Goal: Information Seeking & Learning: Check status

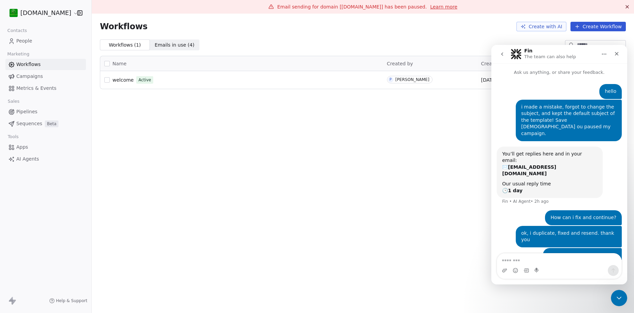
scroll to position [10, 0]
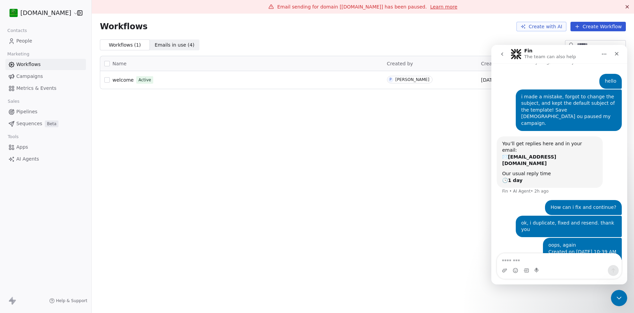
click at [36, 74] on span "Campaigns" at bounding box center [29, 76] width 27 height 7
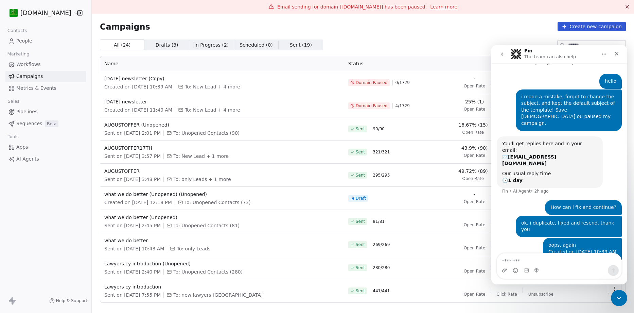
click at [488, 106] on div "25% (1) Open Rate - Click Rate - Unsubscribe" at bounding box center [508, 105] width 151 height 14
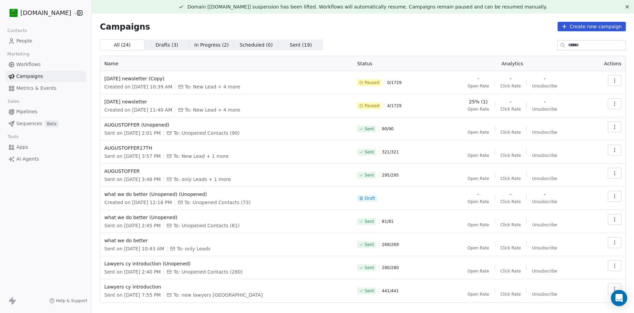
click at [612, 80] on icon "button" at bounding box center [614, 80] width 5 height 5
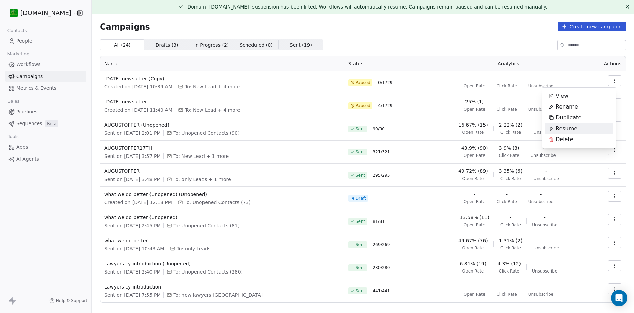
click at [566, 128] on span "Resume" at bounding box center [567, 128] width 22 height 8
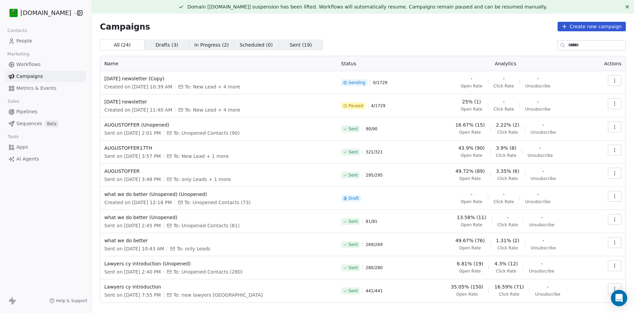
click at [611, 77] on button "button" at bounding box center [615, 80] width 14 height 11
click at [575, 137] on div "Pause" at bounding box center [579, 139] width 69 height 11
click at [612, 83] on icon "button" at bounding box center [614, 80] width 5 height 5
click at [580, 116] on div "Duplicate" at bounding box center [565, 117] width 41 height 11
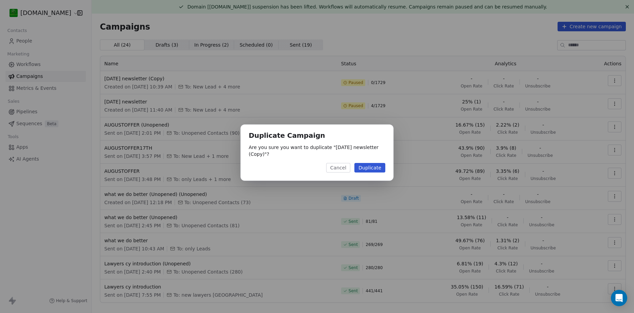
click at [382, 168] on button "Duplicate" at bounding box center [369, 168] width 31 height 10
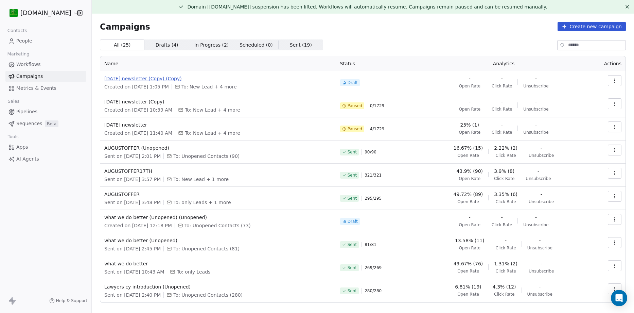
click at [173, 79] on span "[DATE] newsletter (Copy) (Copy)" at bounding box center [218, 78] width 228 height 7
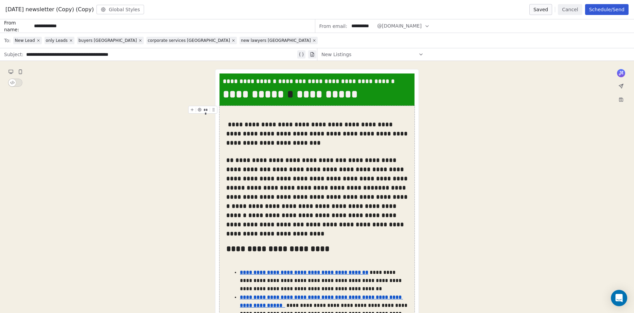
click at [596, 8] on button "Schedule/Send" at bounding box center [606, 9] width 43 height 11
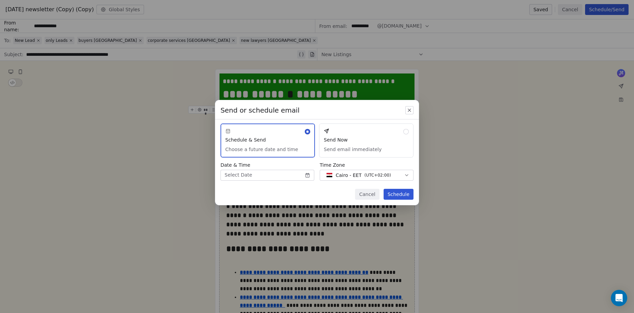
click at [347, 139] on button "Send Now Send email immediately" at bounding box center [366, 140] width 94 height 34
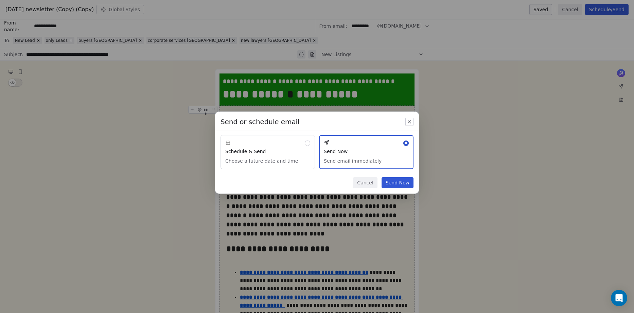
click at [391, 181] on button "Send Now" at bounding box center [398, 182] width 32 height 11
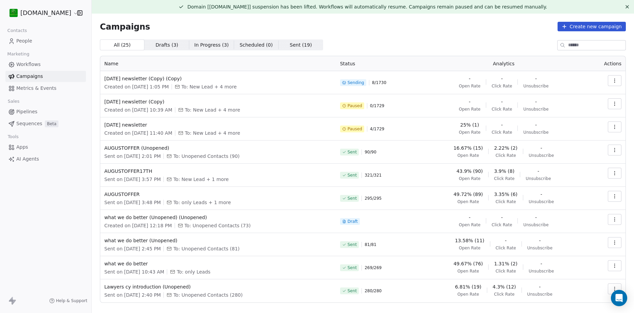
click at [611, 124] on button "button" at bounding box center [615, 126] width 14 height 11
click at [583, 142] on div "View" at bounding box center [579, 142] width 69 height 11
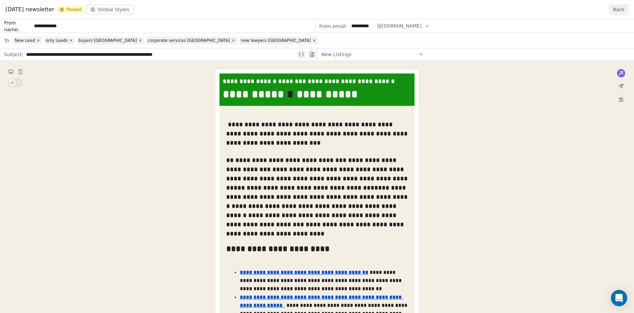
click at [620, 6] on button "Back" at bounding box center [619, 9] width 20 height 11
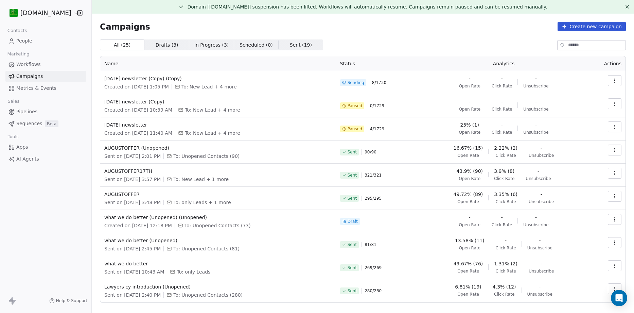
click at [614, 82] on icon "button" at bounding box center [614, 82] width 0 height 0
click at [572, 105] on span "View Analytics" at bounding box center [575, 107] width 39 height 8
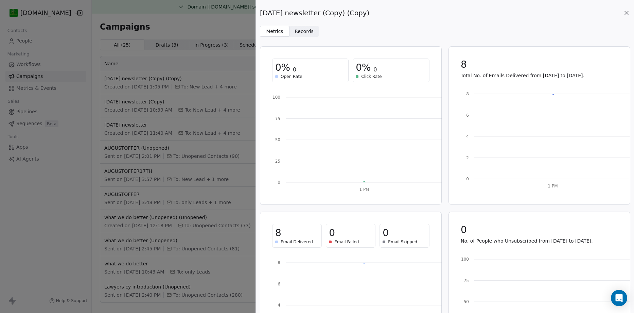
click at [309, 31] on span "Records" at bounding box center [304, 31] width 19 height 7
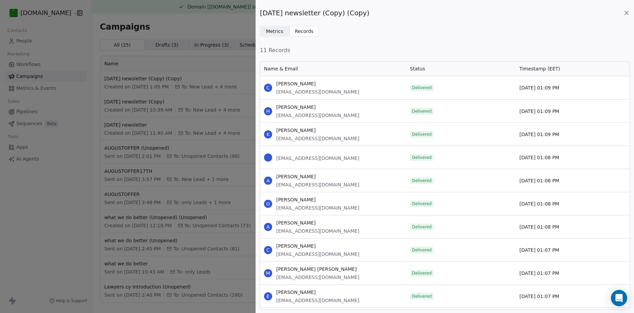
scroll to position [244, 365]
click at [107, 24] on div "October1st newsletter (Copy) (Copy) Metrics Metrics Records Records 11 Records …" at bounding box center [317, 156] width 634 height 313
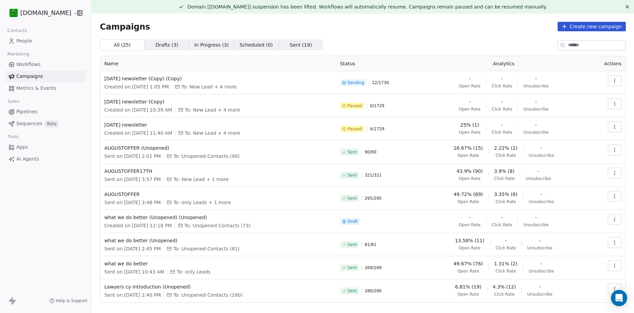
click at [25, 39] on span "People" at bounding box center [24, 40] width 16 height 7
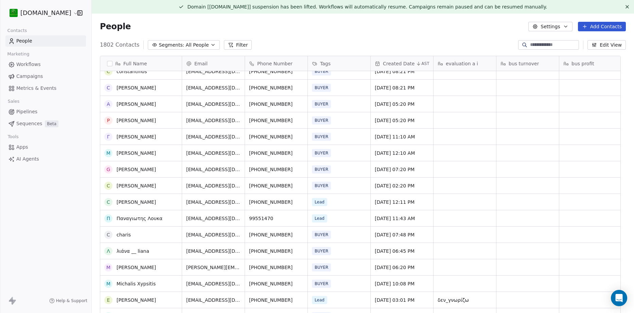
scroll to position [68, 0]
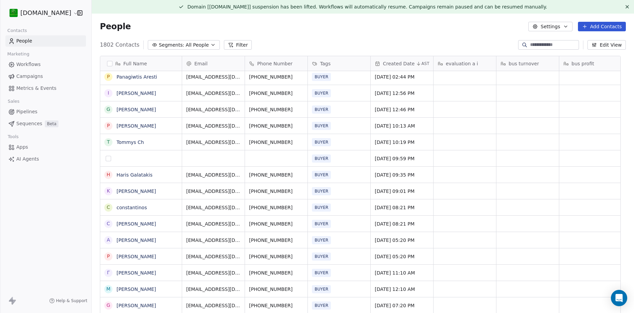
click at [108, 158] on button "grid" at bounding box center [108, 158] width 5 height 5
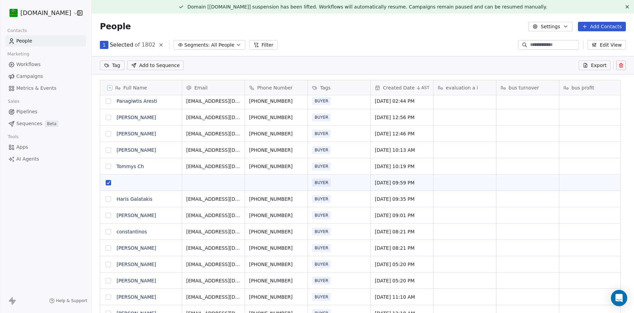
scroll to position [246, 532]
click at [618, 65] on icon at bounding box center [620, 65] width 5 height 5
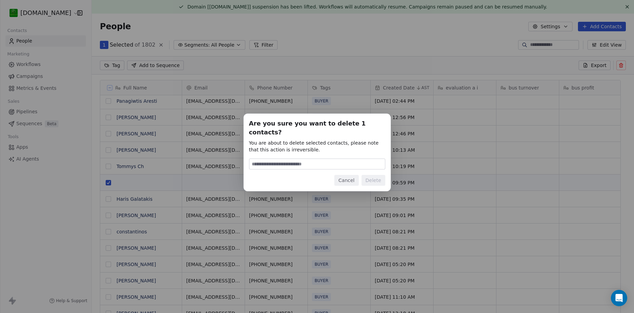
click at [323, 160] on input at bounding box center [317, 164] width 136 height 10
type input "******"
click at [382, 180] on button "Delete" at bounding box center [374, 180] width 24 height 11
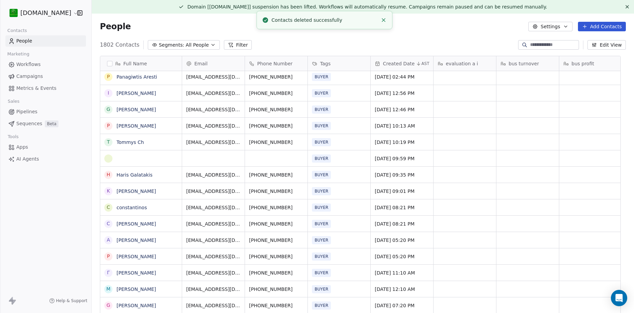
scroll to position [270, 532]
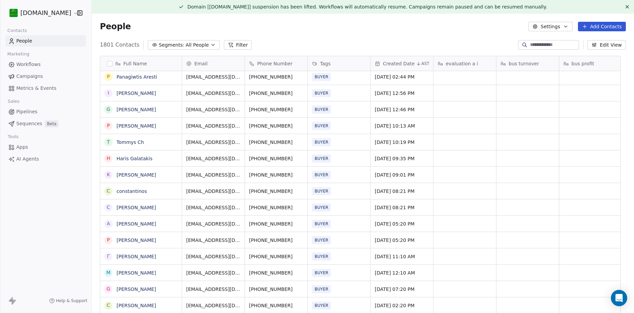
click at [37, 75] on span "Campaigns" at bounding box center [29, 76] width 27 height 7
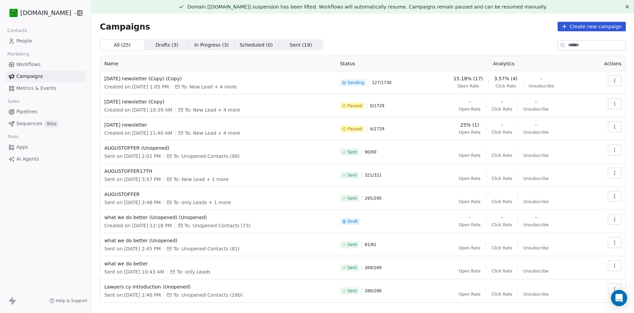
click at [612, 80] on icon "button" at bounding box center [614, 80] width 5 height 5
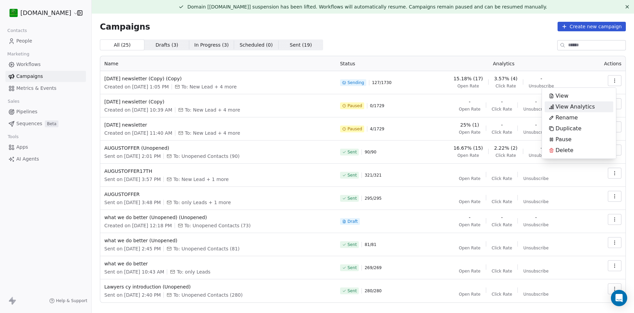
click at [582, 107] on span "View Analytics" at bounding box center [575, 107] width 39 height 8
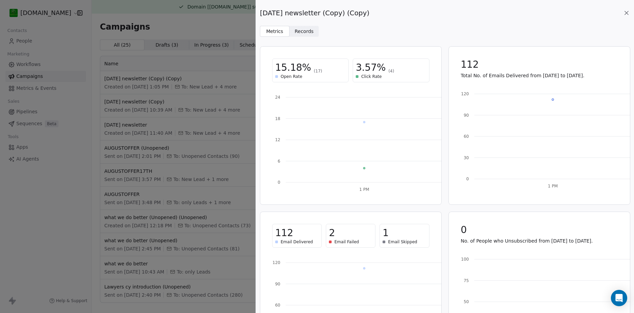
click at [300, 27] on span "Records Records" at bounding box center [305, 31] width 30 height 11
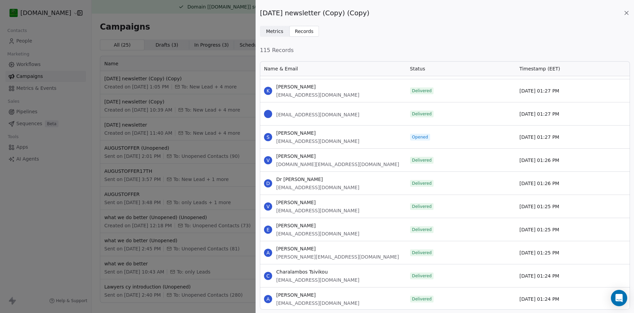
scroll to position [1495, 0]
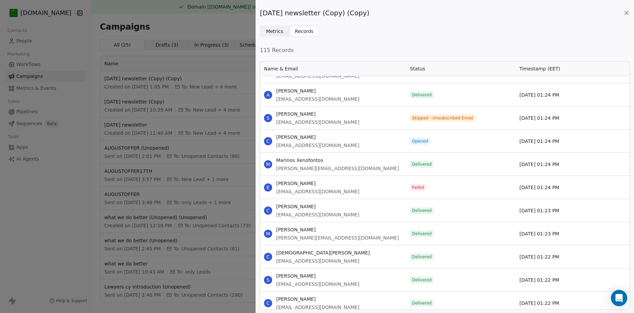
drag, startPoint x: 315, startPoint y: 115, endPoint x: 269, endPoint y: 109, distance: 45.6
click at [269, 109] on div "S Stavros Stavrou stavrosstavrou31@yahoo.com" at bounding box center [333, 117] width 146 height 23
copy span "Stavros Stavrou"
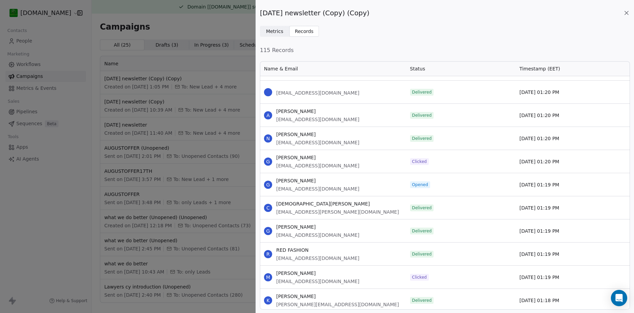
scroll to position [1971, 0]
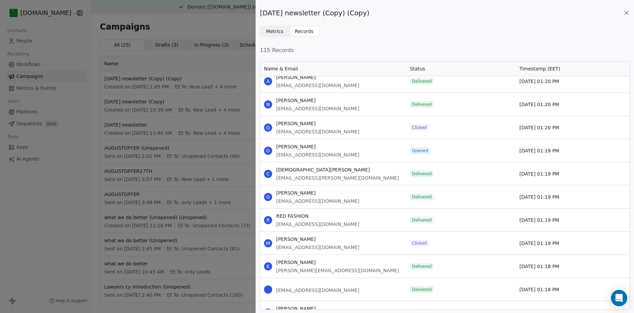
click at [25, 40] on div "October1st newsletter (Copy) (Copy) Metrics Metrics Records Records 115 Records…" at bounding box center [317, 156] width 634 height 313
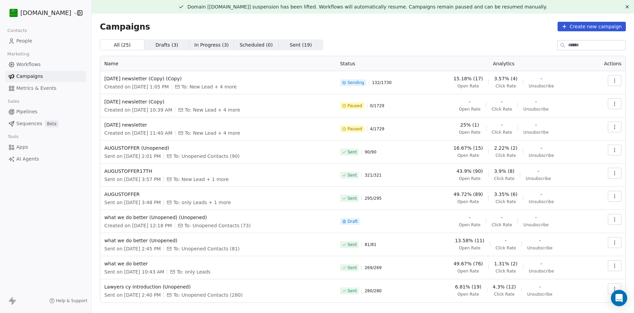
click at [20, 39] on span "People" at bounding box center [24, 40] width 16 height 7
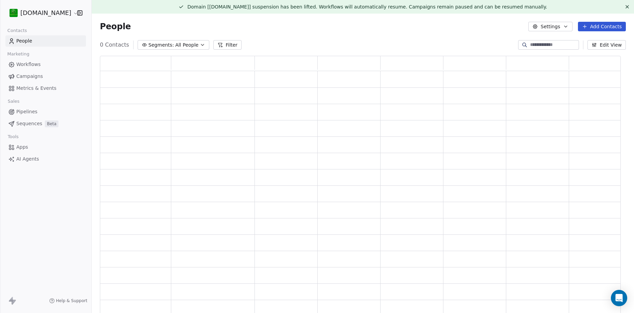
scroll to position [254, 516]
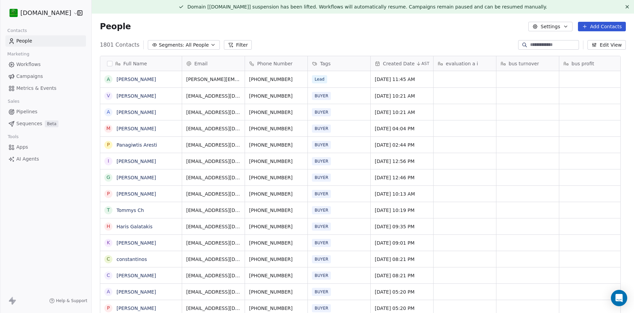
click at [530, 42] on input at bounding box center [554, 44] width 48 height 7
paste input "**********"
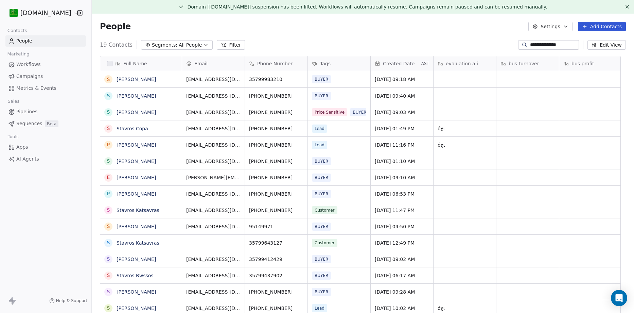
click at [558, 41] on div "**********" at bounding box center [548, 45] width 61 height 10
click at [556, 43] on input "**********" at bounding box center [554, 44] width 48 height 7
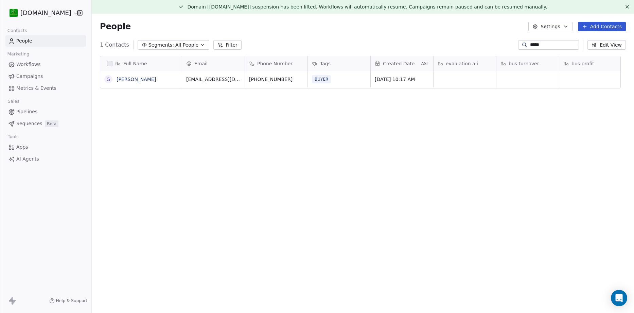
type input "*****"
drag, startPoint x: 118, startPoint y: 78, endPoint x: 145, endPoint y: 82, distance: 27.8
copy link "George Pipis"
click at [30, 76] on span "Campaigns" at bounding box center [29, 76] width 27 height 7
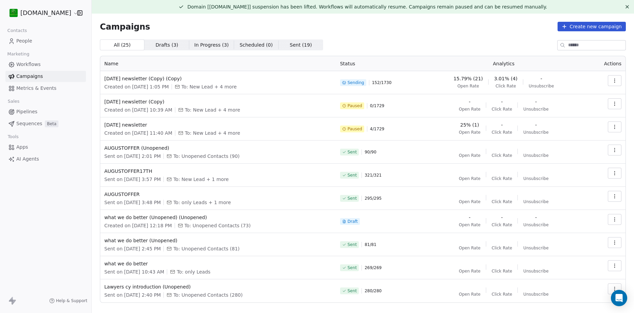
click at [614, 81] on icon "button" at bounding box center [614, 80] width 0 height 0
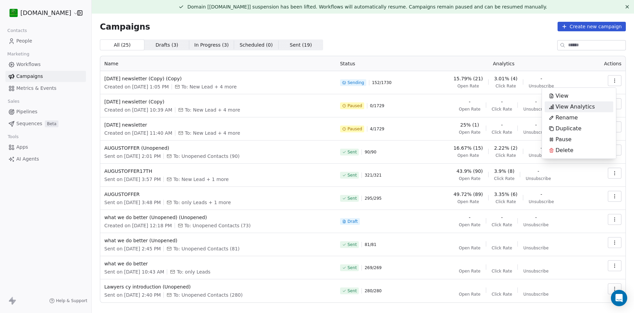
click at [580, 109] on span "View Analytics" at bounding box center [575, 107] width 39 height 8
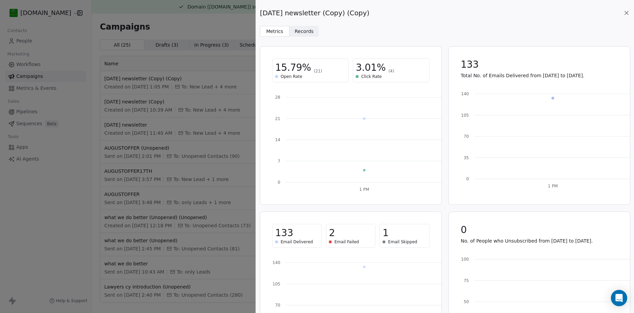
click at [310, 31] on span "Records" at bounding box center [304, 31] width 19 height 7
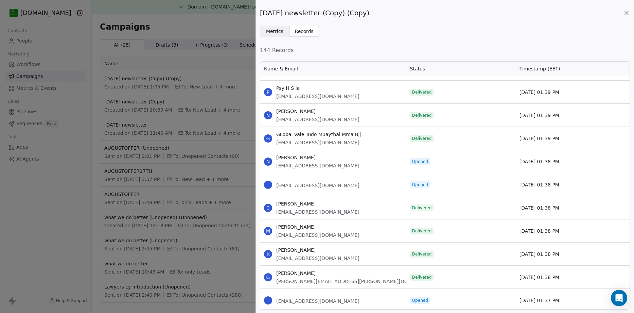
scroll to position [778, 0]
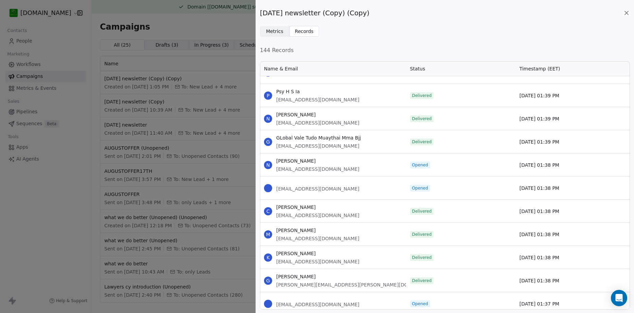
click at [282, 34] on span "Metrics Metrics" at bounding box center [275, 31] width 30 height 11
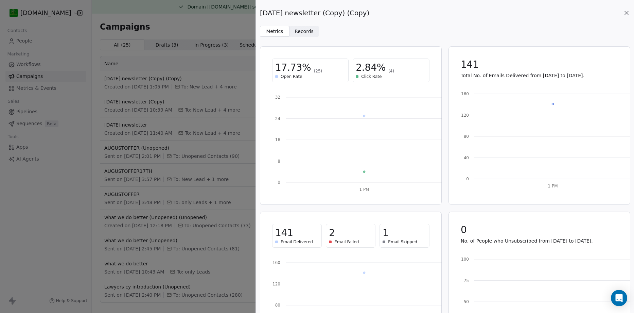
click at [302, 29] on span "Records" at bounding box center [304, 31] width 19 height 7
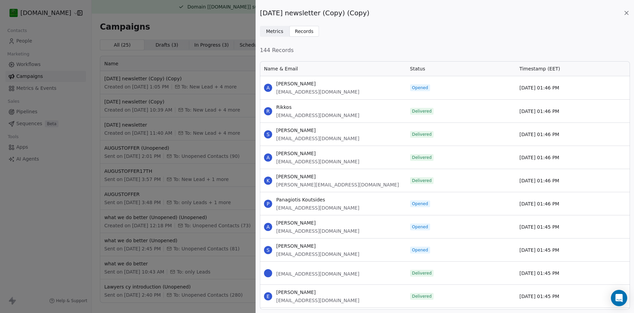
scroll to position [244, 365]
click at [627, 12] on icon at bounding box center [626, 12] width 3 height 3
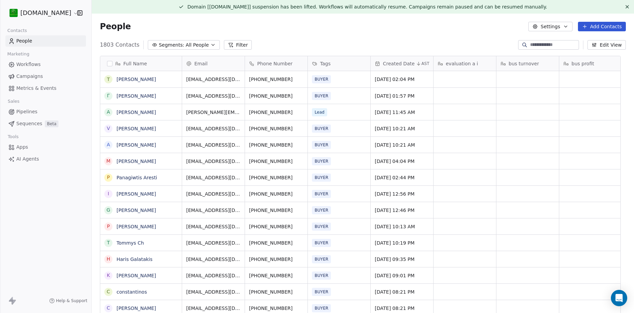
scroll to position [5, 5]
click at [32, 75] on span "Campaigns" at bounding box center [29, 76] width 27 height 7
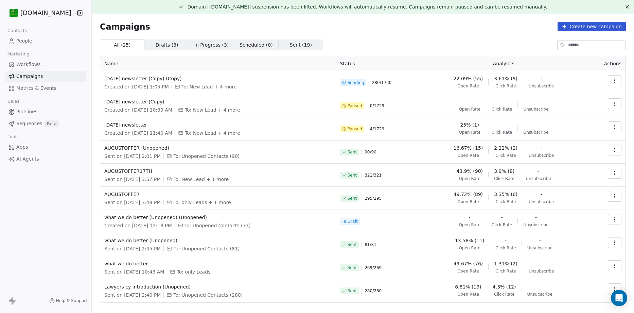
click at [612, 81] on icon "button" at bounding box center [614, 80] width 5 height 5
click at [579, 106] on span "View Analytics" at bounding box center [575, 107] width 39 height 8
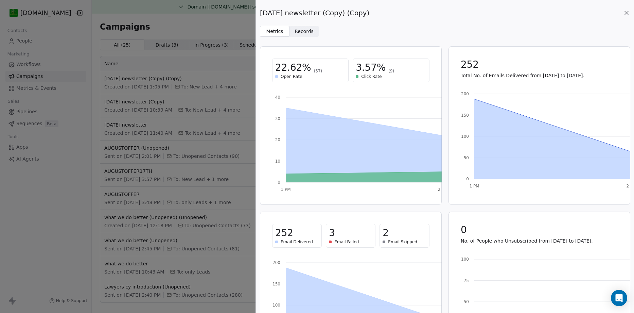
click at [300, 29] on span "Records" at bounding box center [304, 31] width 19 height 7
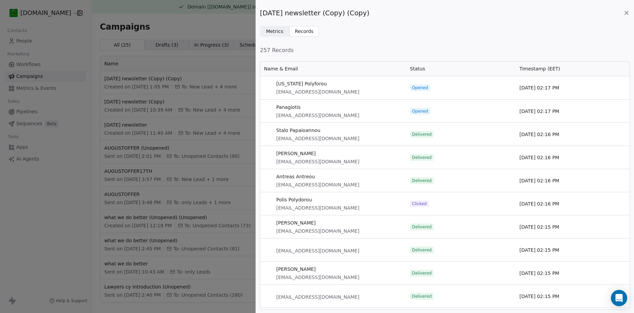
scroll to position [244, 365]
click at [282, 29] on span "Metrics Metrics" at bounding box center [275, 31] width 30 height 11
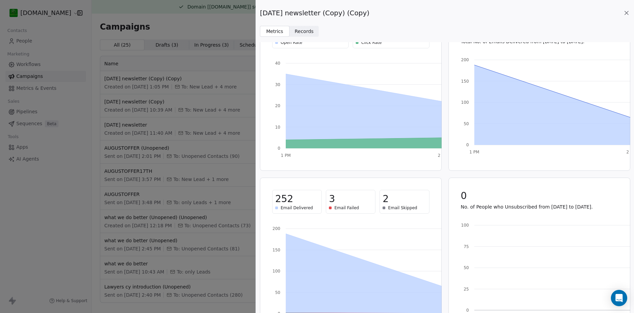
scroll to position [61, 0]
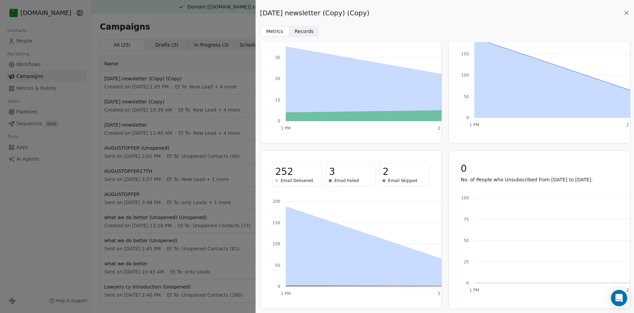
click at [397, 175] on div "2" at bounding box center [404, 171] width 43 height 12
click at [303, 32] on span "Records" at bounding box center [304, 31] width 19 height 7
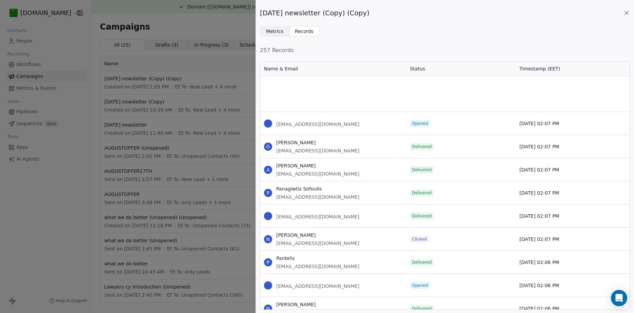
scroll to position [1291, 0]
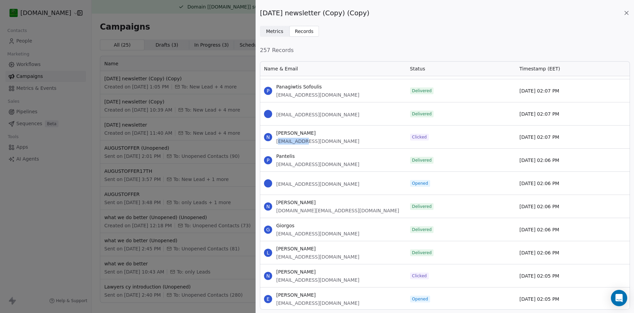
drag, startPoint x: 301, startPoint y: 142, endPoint x: 280, endPoint y: 142, distance: 21.1
click at [280, 142] on span "ngpservices@gmail.com" at bounding box center [317, 141] width 83 height 7
drag, startPoint x: 309, startPoint y: 134, endPoint x: 277, endPoint y: 132, distance: 32.7
click at [277, 132] on span "Nikos Poupas" at bounding box center [317, 132] width 83 height 7
copy span "Nikos Poupas"
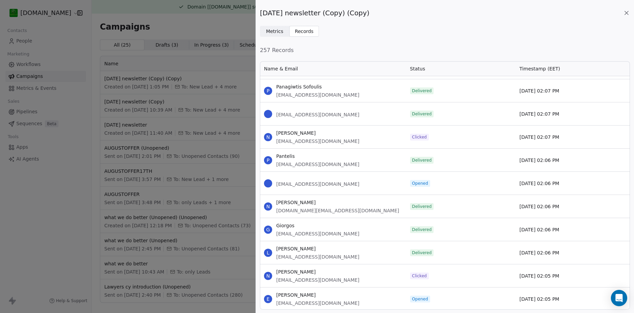
click at [80, 23] on div "October1st newsletter (Copy) (Copy) Metrics Metrics Records Records 257 Records…" at bounding box center [317, 156] width 634 height 313
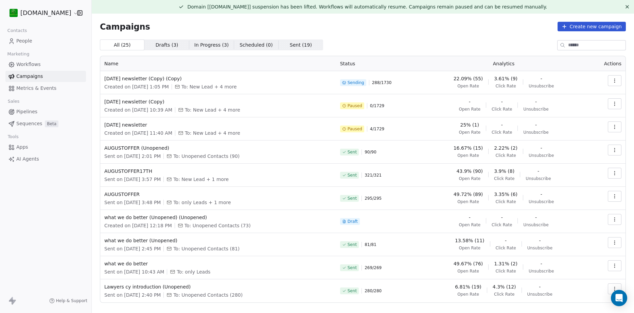
click at [28, 41] on span "People" at bounding box center [24, 40] width 16 height 7
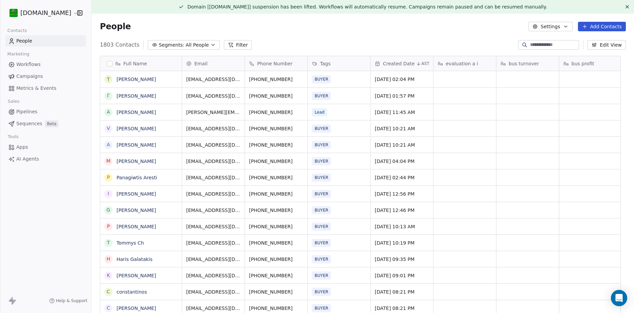
scroll to position [270, 532]
click at [535, 41] on input at bounding box center [554, 44] width 48 height 7
paste input "**********"
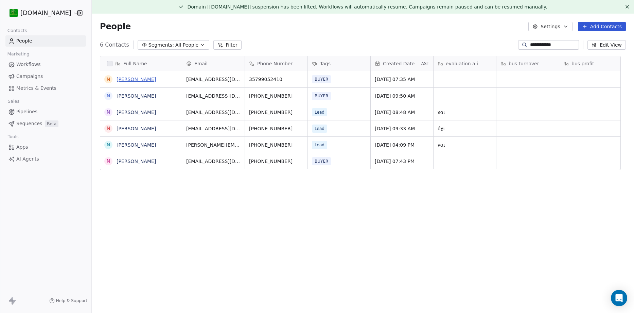
type input "**********"
click at [132, 80] on link "Nikos Poupas" at bounding box center [136, 78] width 39 height 5
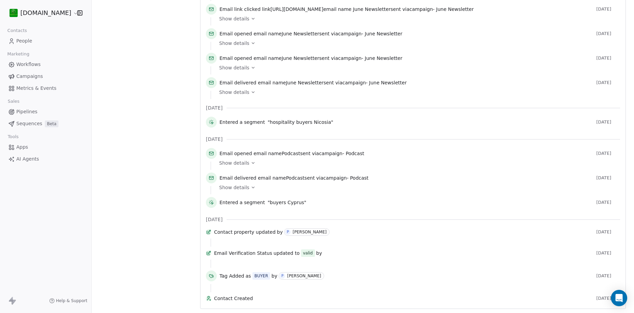
scroll to position [124, 0]
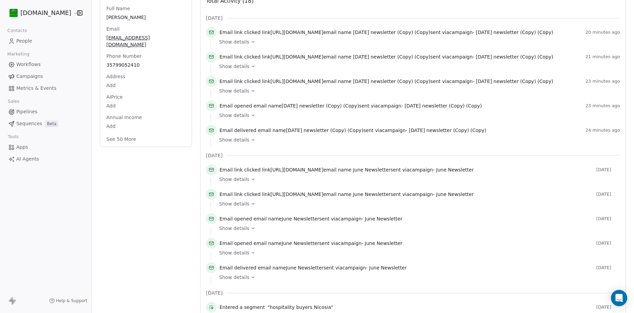
click at [34, 75] on span "Campaigns" at bounding box center [29, 76] width 27 height 7
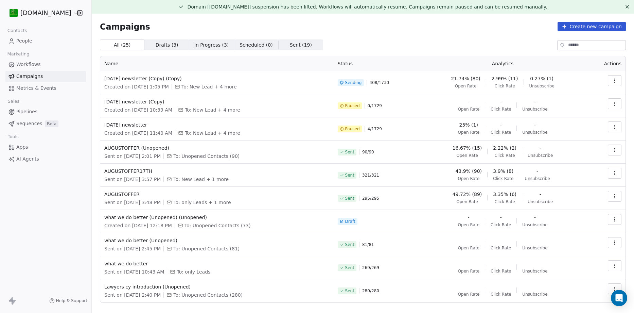
click at [612, 80] on icon "button" at bounding box center [614, 80] width 5 height 5
click at [609, 83] on html "[DOMAIN_NAME] Contacts People Marketing Workflows Campaigns Metrics & Events Sa…" at bounding box center [317, 156] width 634 height 313
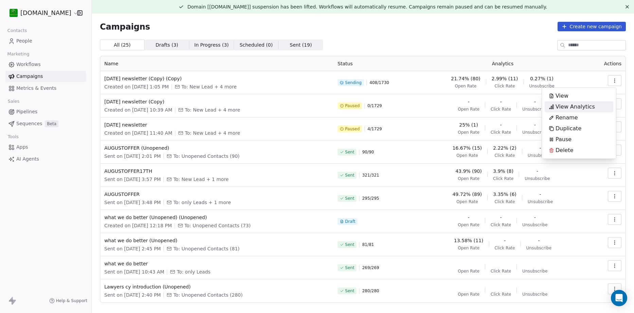
click at [589, 105] on span "View Analytics" at bounding box center [575, 107] width 39 height 8
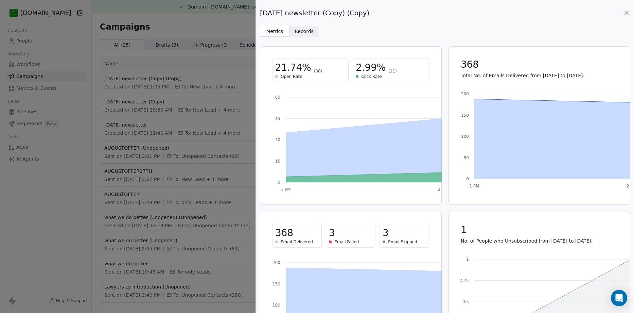
click at [310, 29] on span "Records Records" at bounding box center [305, 31] width 30 height 11
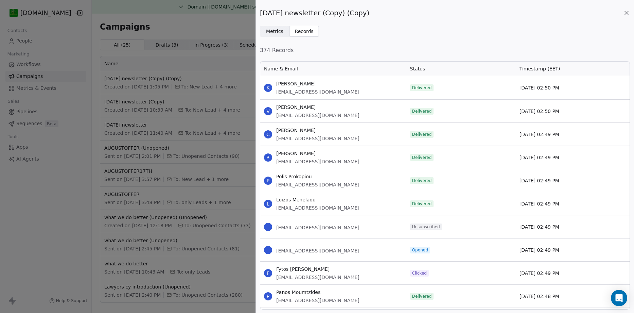
scroll to position [244, 365]
drag, startPoint x: 337, startPoint y: 229, endPoint x: 278, endPoint y: 229, distance: 59.8
click at [278, 229] on div "[EMAIL_ADDRESS][DOMAIN_NAME]" at bounding box center [333, 226] width 146 height 23
copy span "[EMAIL_ADDRESS][DOMAIN_NAME]"
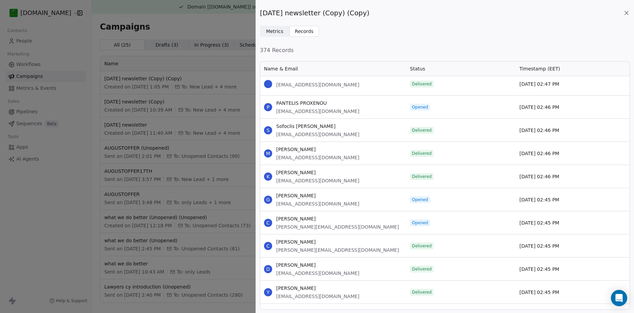
scroll to position [408, 0]
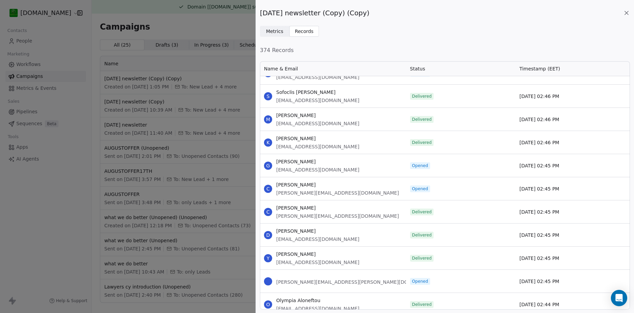
click at [20, 51] on div "[DATE] newsletter (Copy) (Copy) Metrics Metrics Records Records 374 Records Nam…" at bounding box center [317, 156] width 634 height 313
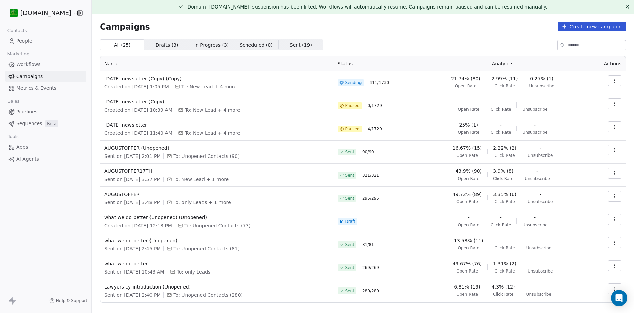
click at [25, 41] on span "People" at bounding box center [24, 40] width 16 height 7
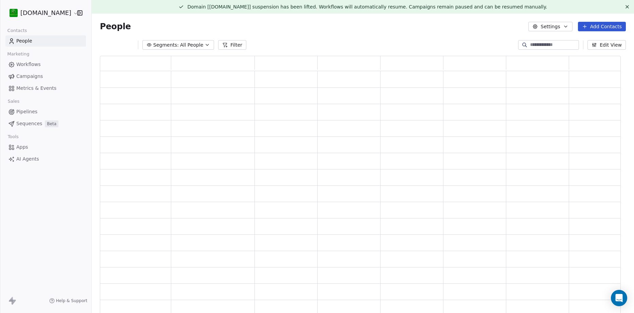
scroll to position [254, 516]
click at [557, 47] on input at bounding box center [554, 44] width 48 height 7
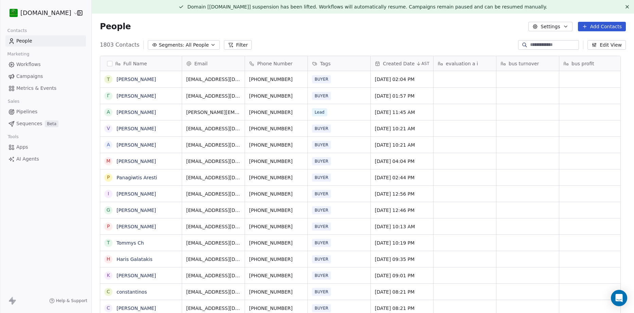
scroll to position [270, 532]
paste input "**********"
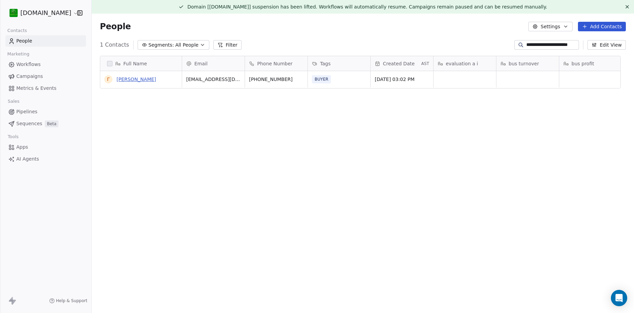
type input "**********"
click at [151, 80] on link "Γιώργος Παπαϊωάννου" at bounding box center [136, 78] width 39 height 5
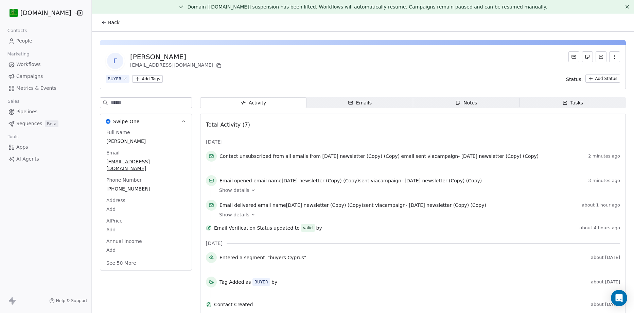
scroll to position [14, 0]
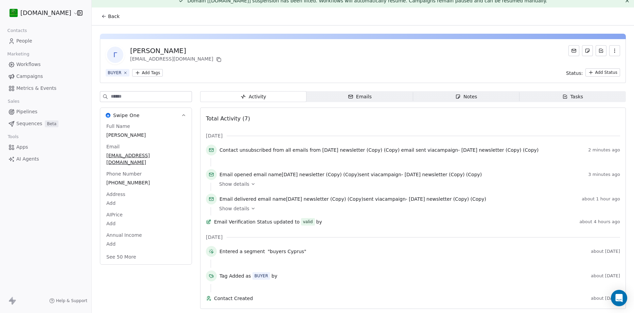
click at [132, 250] on button "See 50 More" at bounding box center [121, 256] width 38 height 12
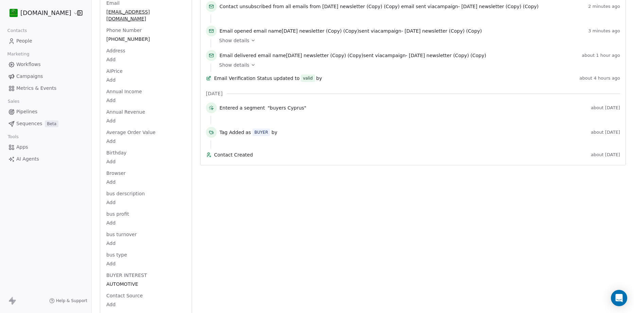
scroll to position [0, 0]
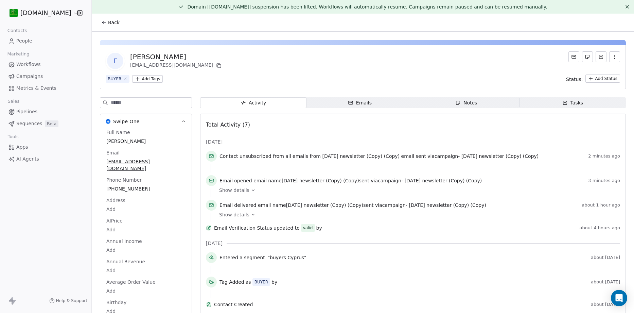
click at [612, 59] on icon "button" at bounding box center [614, 56] width 5 height 5
click at [605, 69] on div "Delete" at bounding box center [605, 71] width 46 height 11
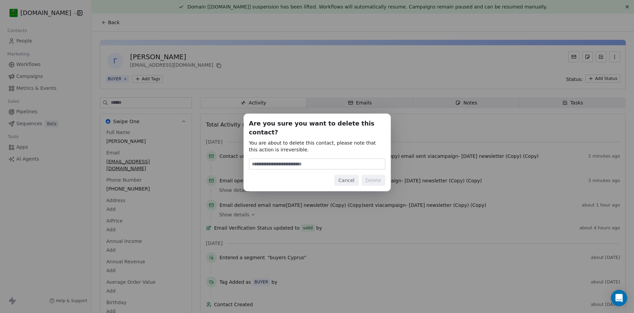
click at [326, 160] on input at bounding box center [317, 164] width 136 height 10
type input "******"
click at [375, 175] on button "Delete" at bounding box center [374, 180] width 24 height 11
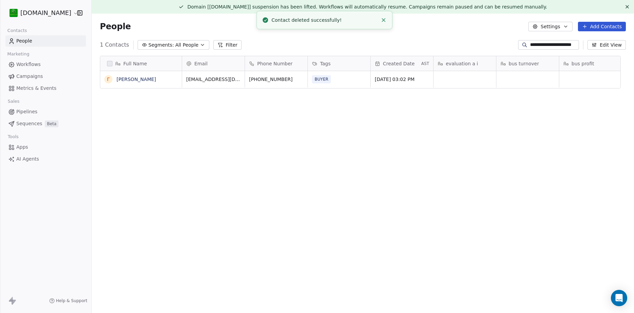
scroll to position [270, 532]
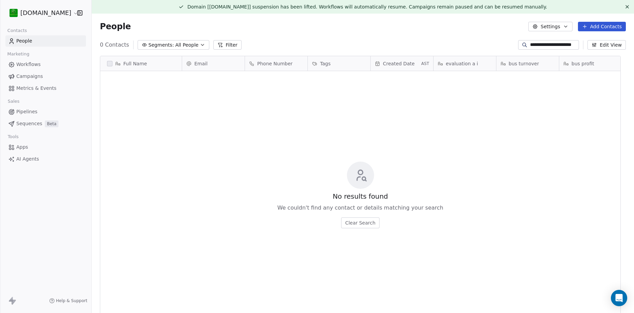
click at [38, 46] on link "People" at bounding box center [45, 40] width 81 height 11
click at [559, 45] on input "**********" at bounding box center [554, 44] width 48 height 7
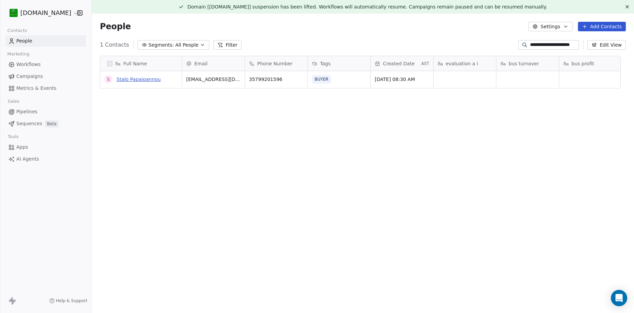
type input "**********"
click at [146, 77] on link "Stalo Papaioannou" at bounding box center [139, 78] width 44 height 5
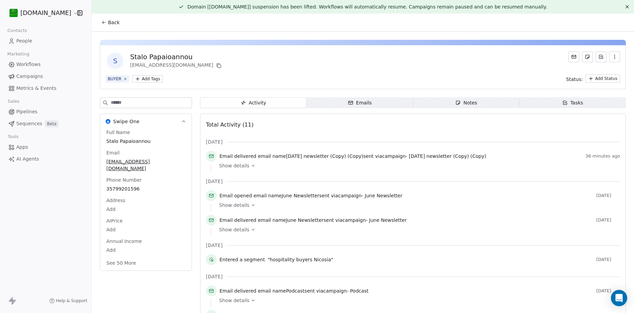
click at [248, 163] on div "Show details" at bounding box center [417, 165] width 396 height 7
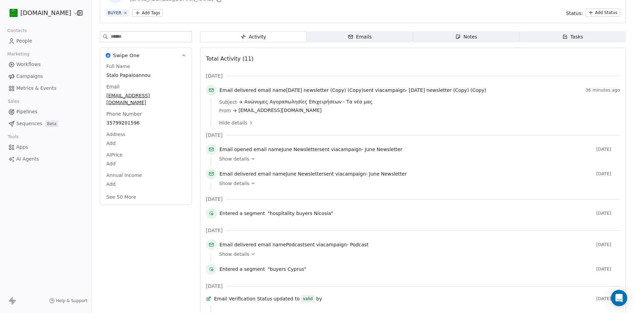
scroll to position [32, 0]
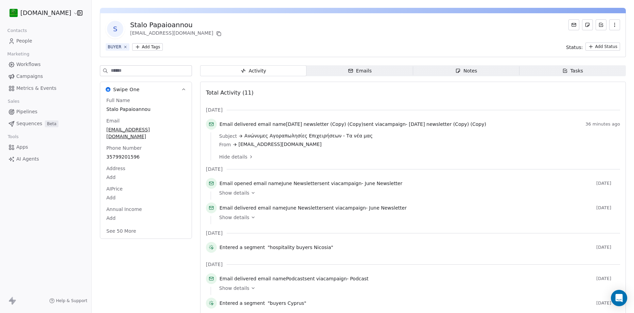
click at [33, 74] on span "Campaigns" at bounding box center [29, 76] width 27 height 7
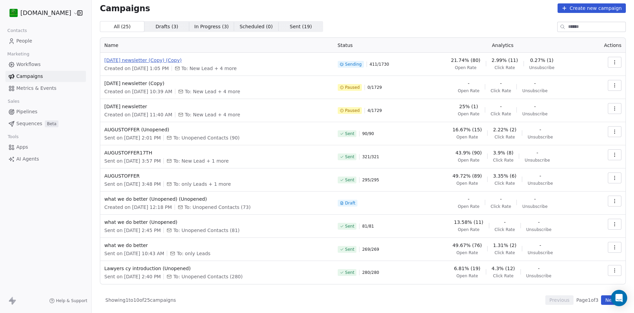
scroll to position [14, 0]
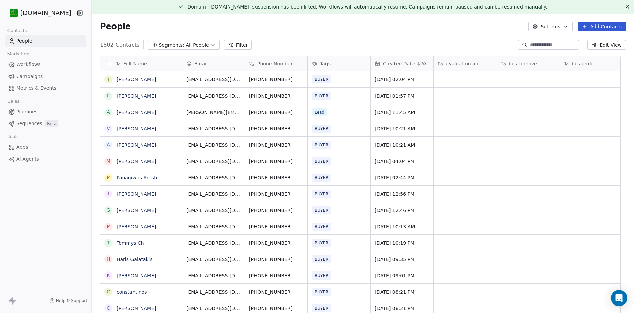
scroll to position [270, 532]
click at [37, 77] on span "Campaigns" at bounding box center [29, 76] width 27 height 7
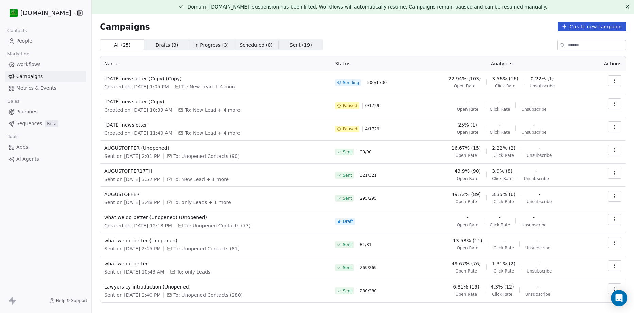
click at [608, 84] on button "button" at bounding box center [615, 80] width 14 height 11
click at [584, 109] on span "View Analytics" at bounding box center [575, 107] width 39 height 8
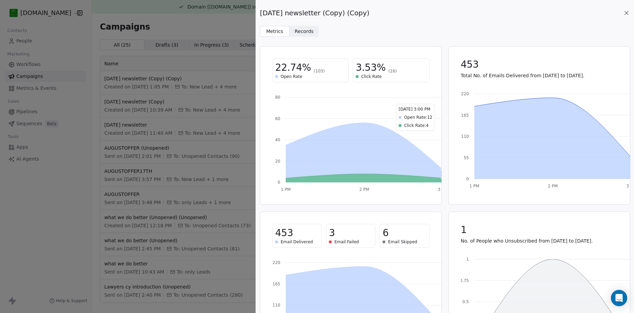
scroll to position [34, 0]
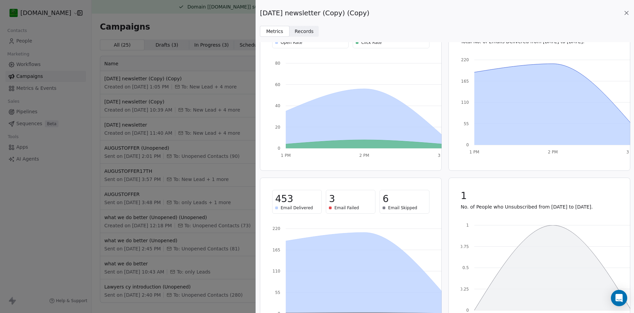
click at [310, 30] on span "Records Records" at bounding box center [305, 31] width 30 height 11
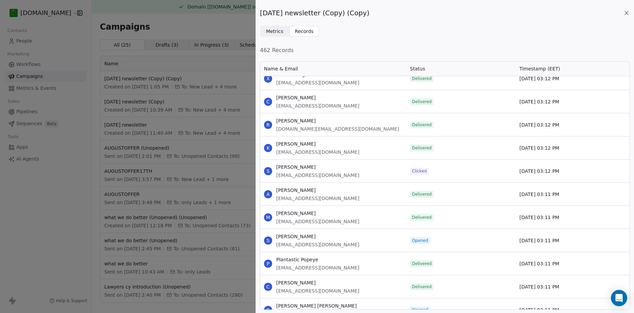
scroll to position [136, 0]
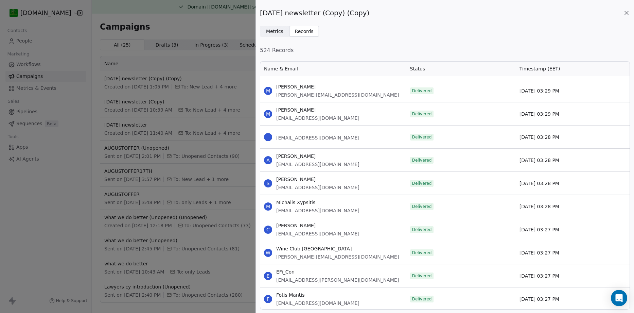
click at [210, 16] on div "October1st newsletter (Copy) (Copy) Metrics Metrics Records Records 524 Records…" at bounding box center [317, 156] width 634 height 313
